Goal: Transaction & Acquisition: Purchase product/service

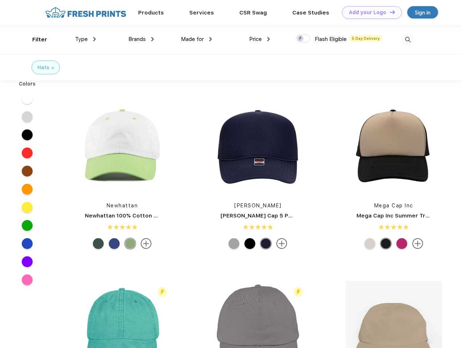
click at [369, 12] on link "Add your Logo Design Tool" at bounding box center [372, 12] width 60 height 13
click at [0, 0] on div "Design Tool" at bounding box center [0, 0] width 0 height 0
click at [389, 12] on link "Add your Logo Design Tool" at bounding box center [372, 12] width 60 height 13
click at [35, 39] on div "Filter" at bounding box center [39, 40] width 15 height 8
click at [86, 39] on span "Type" at bounding box center [81, 39] width 13 height 7
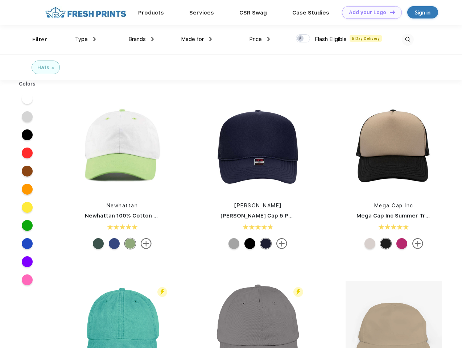
click at [141, 39] on span "Brands" at bounding box center [136, 39] width 17 height 7
click at [196, 39] on span "Made for" at bounding box center [192, 39] width 23 height 7
click at [259, 39] on span "Price" at bounding box center [255, 39] width 13 height 7
click at [303, 39] on div at bounding box center [303, 38] width 14 height 8
click at [300, 39] on input "checkbox" at bounding box center [298, 36] width 5 height 5
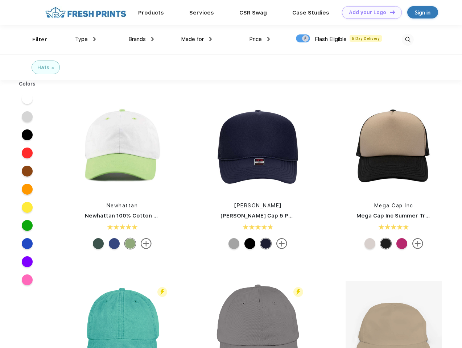
click at [407, 39] on img at bounding box center [407, 40] width 12 height 12
